Goal: Find specific page/section: Find specific page/section

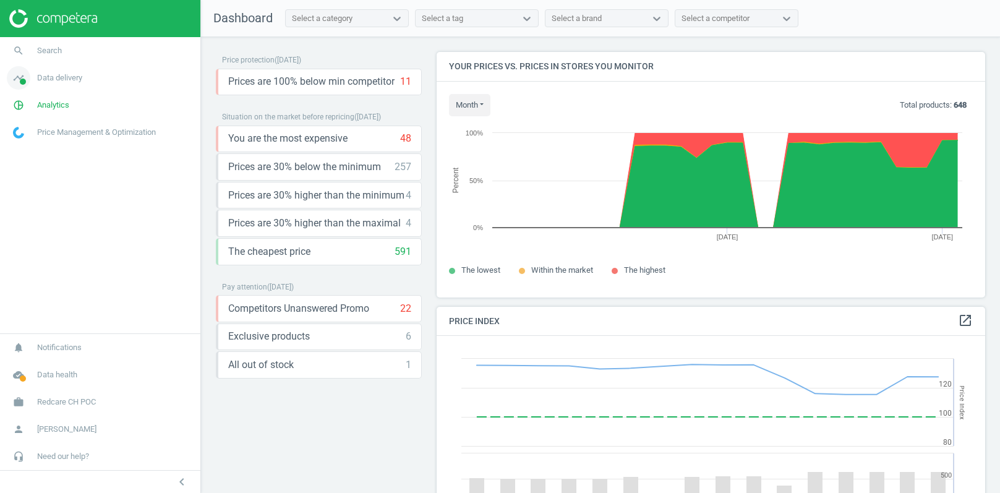
scroll to position [285, 549]
click at [67, 83] on span "Data delivery" at bounding box center [59, 77] width 45 height 11
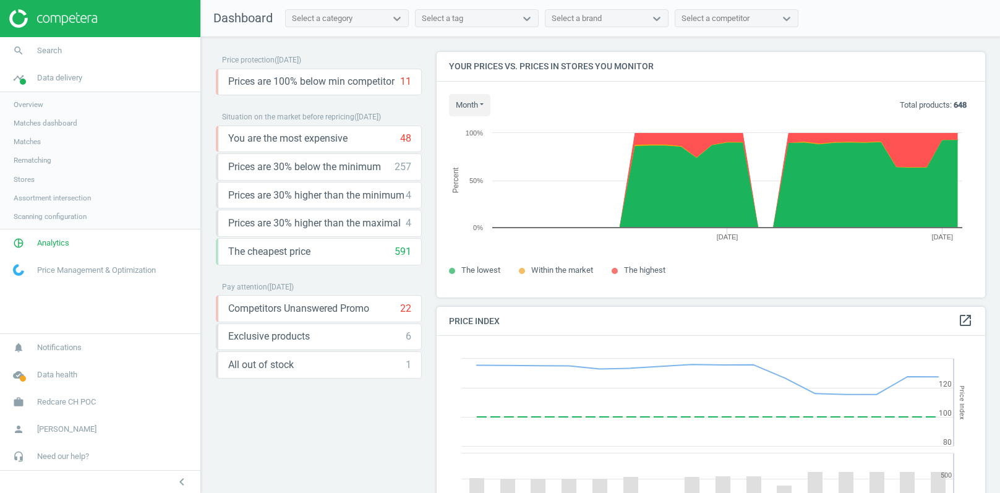
click at [28, 179] on span "Stores" at bounding box center [24, 179] width 21 height 10
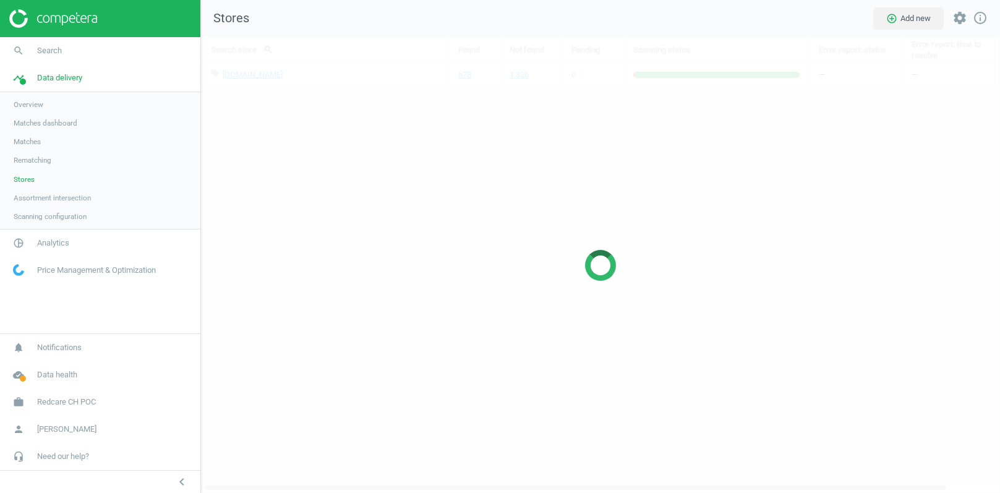
scroll to position [457, 800]
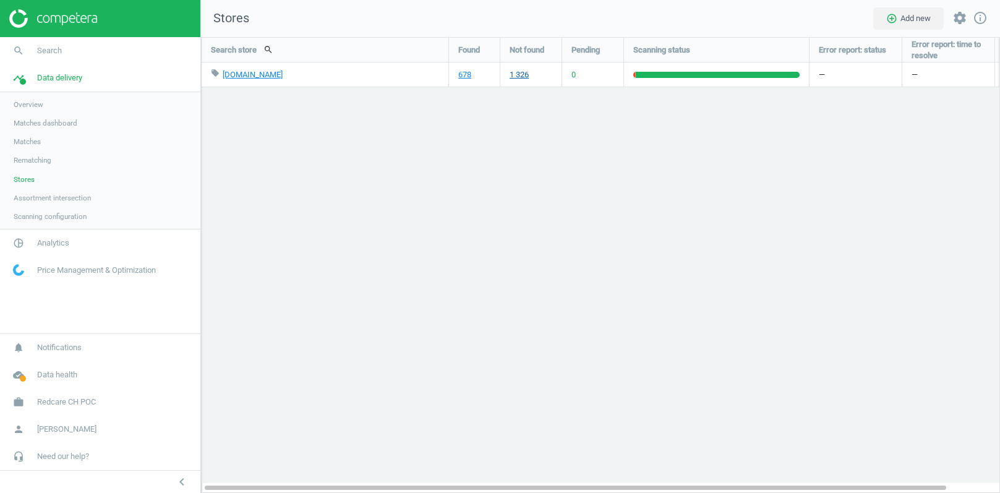
click at [520, 76] on link "1 326" at bounding box center [519, 74] width 19 height 11
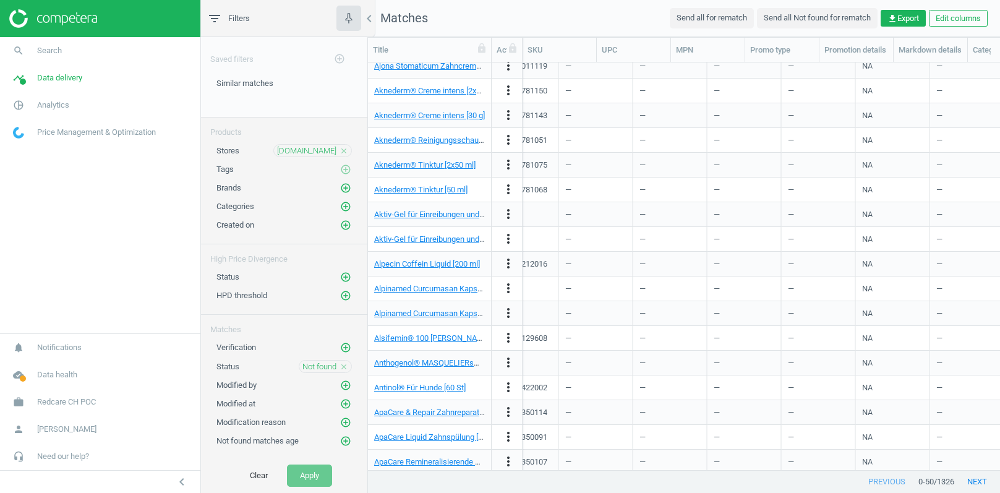
scroll to position [749, 0]
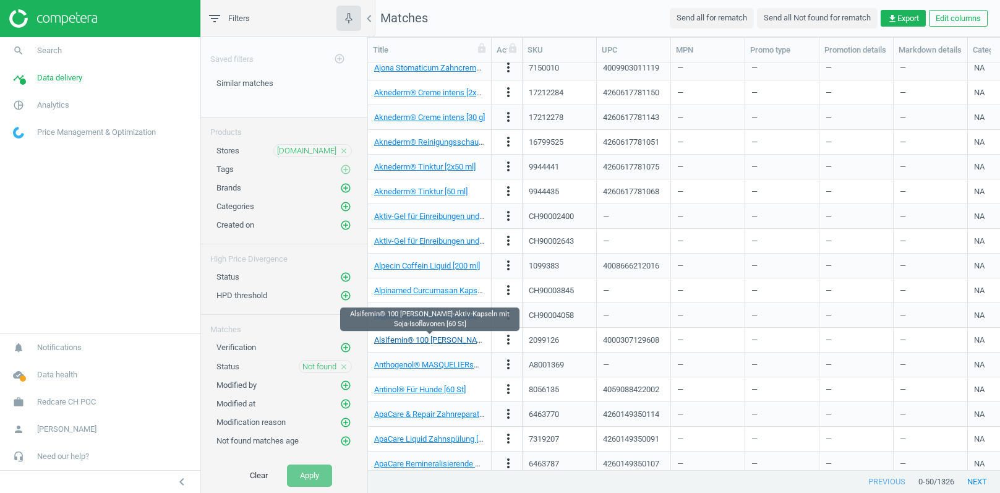
click at [419, 337] on link "Alsifemin® 100 [PERSON_NAME]-Aktiv-Kapseln mit Soja-Isoflavonen [60 St]" at bounding box center [506, 339] width 264 height 9
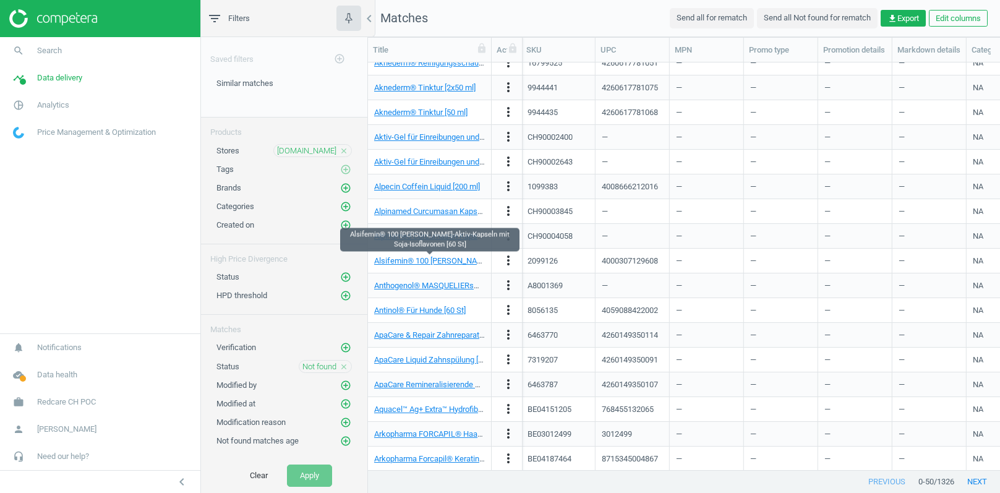
scroll to position [0, 1]
click at [445, 408] on link "Aquacel™ Ag+ Extra™ Hydrofiber™ 5 x 5 cm [10 St]" at bounding box center [459, 409] width 170 height 9
